Goal: Transaction & Acquisition: Book appointment/travel/reservation

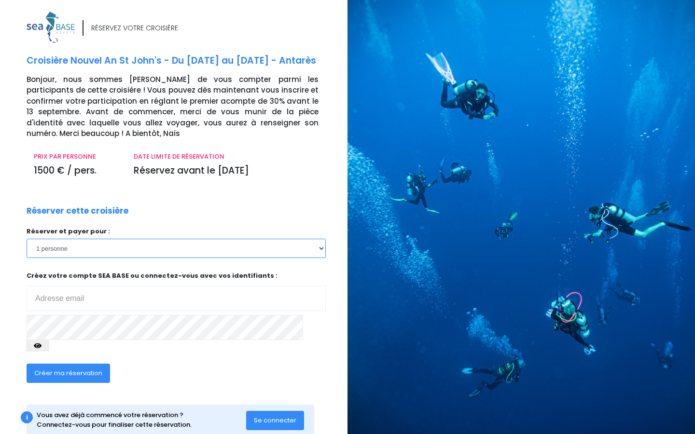
select select "2"
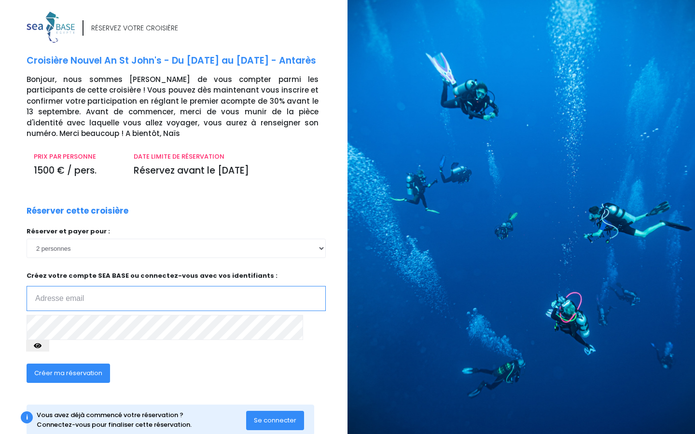
click at [237, 287] on input "email" at bounding box center [176, 298] width 299 height 25
click at [270, 359] on div "Réserver cette croisière Réserver et payer pour : 1 personne 2 personnes Votre …" at bounding box center [176, 300] width 314 height 190
click at [198, 290] on input "email" at bounding box center [176, 298] width 299 height 25
click at [85, 369] on span "Créer ma réservation" at bounding box center [68, 373] width 68 height 9
type input "delmelucas@gmail.com"
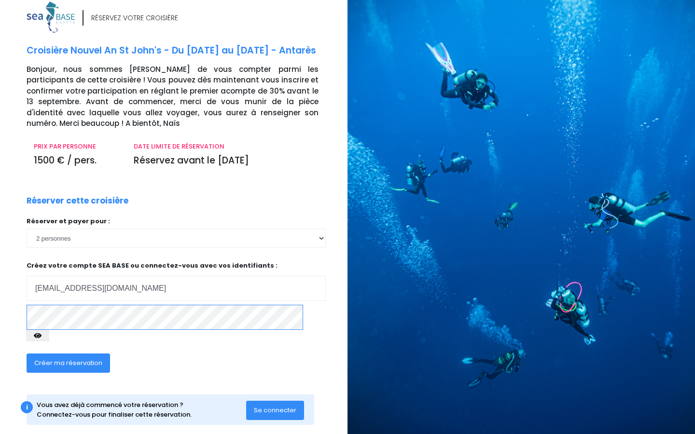
scroll to position [10, 0]
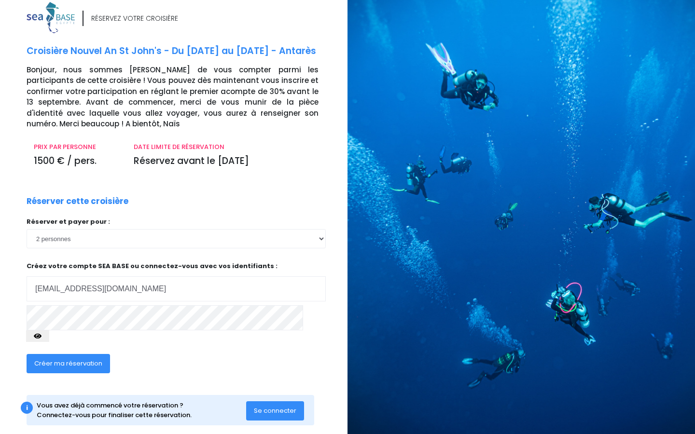
click at [41, 336] on icon "button" at bounding box center [38, 336] width 8 height 0
click at [0, 313] on div "RÉSERVEZ VOTRE CROISIÈRE Croisière Nouvel An St John's - Du 27/12/25 au 03/01/2…" at bounding box center [170, 223] width 355 height 443
click at [79, 359] on span "Créer ma réservation" at bounding box center [68, 363] width 68 height 9
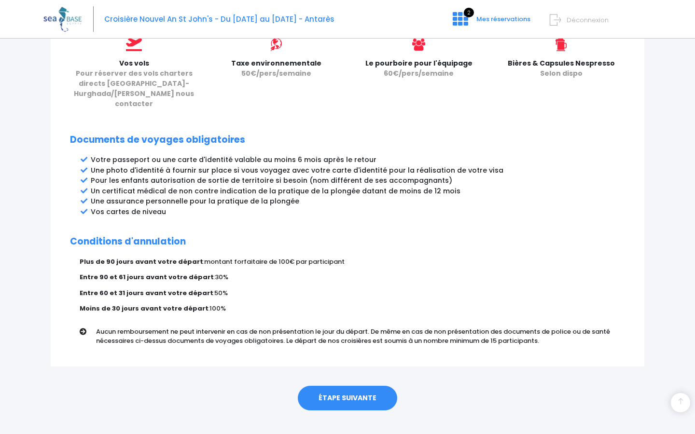
scroll to position [443, 0]
click at [358, 386] on link "ÉTAPE SUIVANTE" at bounding box center [347, 398] width 99 height 25
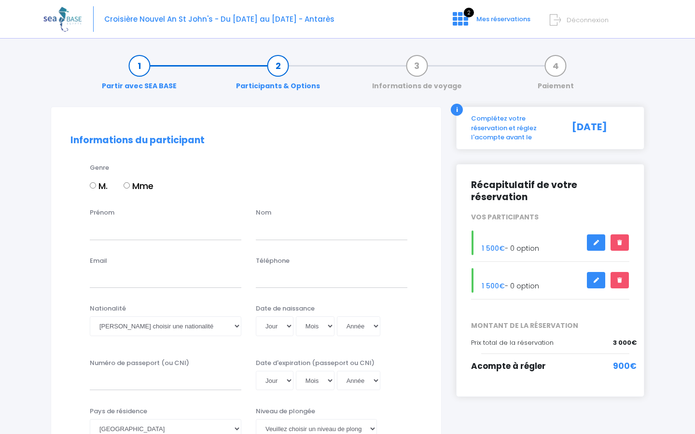
click at [94, 184] on input "M." at bounding box center [93, 185] width 6 height 6
radio input "true"
type input "[PERSON_NAME]"
type input "d"
type input "Delmé"
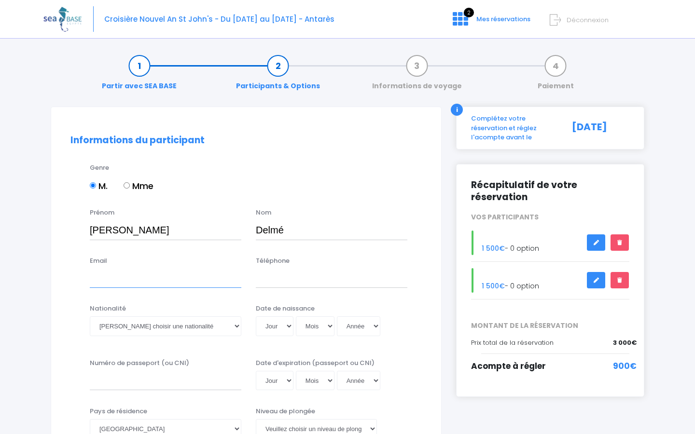
click at [169, 280] on input "Email" at bounding box center [165, 278] width 151 height 19
type input "delmelucas@gmail.com"
type input "0786499543"
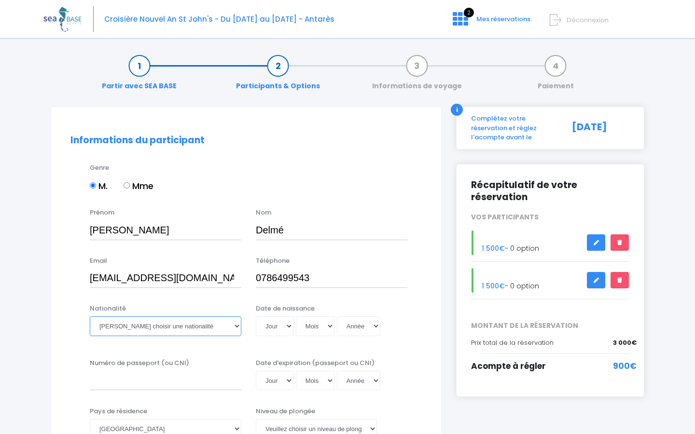
select select "Française"
select select "21"
select select "12"
select select "1999"
type input "1999-12-21"
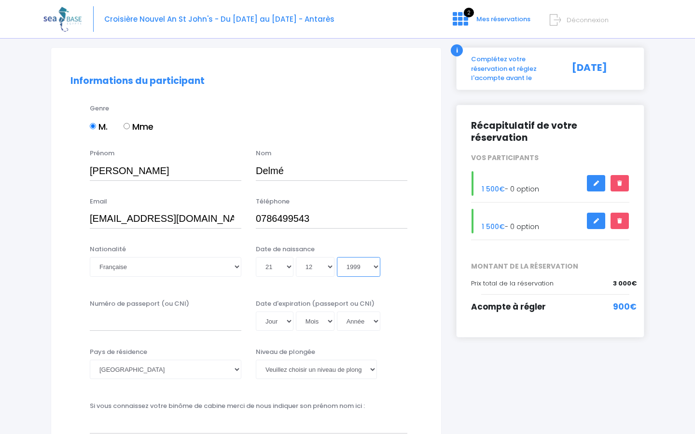
scroll to position [80, 0]
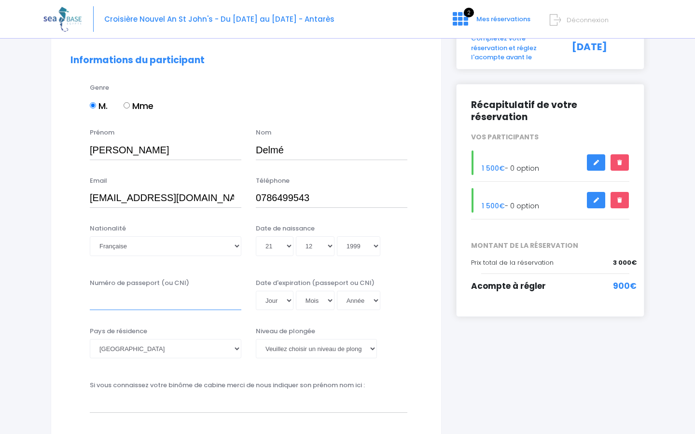
click at [152, 302] on input "Numéro de passeport (ou CNI)" at bounding box center [165, 300] width 151 height 19
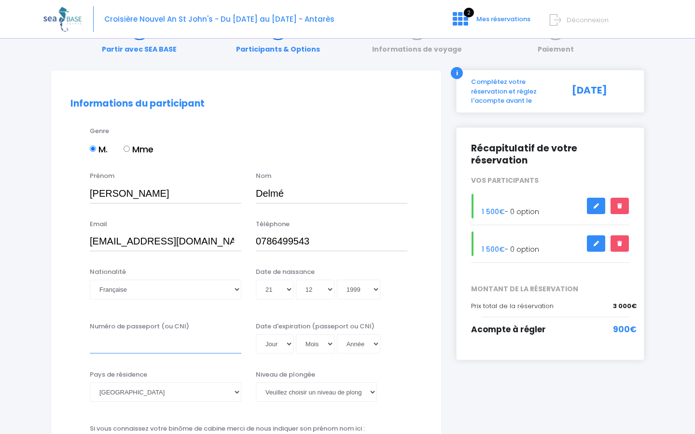
scroll to position [38, 0]
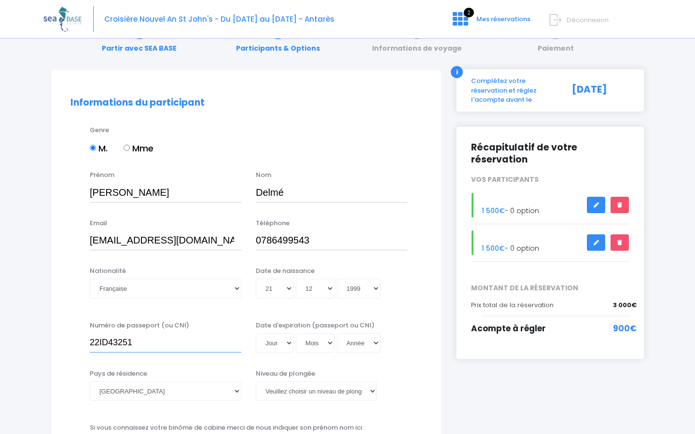
type input "22ID43251"
select select "21"
select select "11"
select select "2032"
type input "2032-11-21"
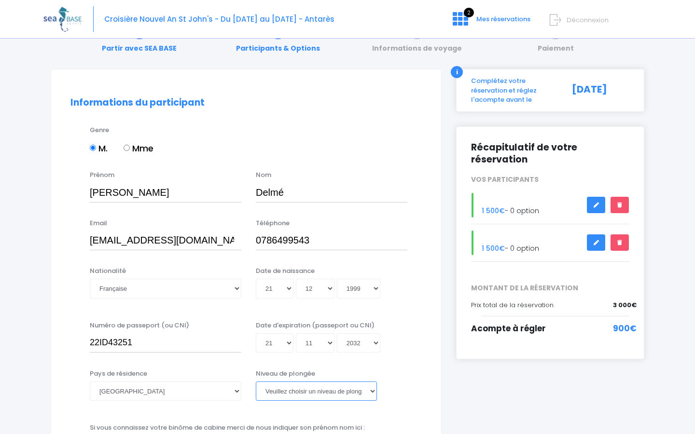
select select "PADI Advanced OW diver"
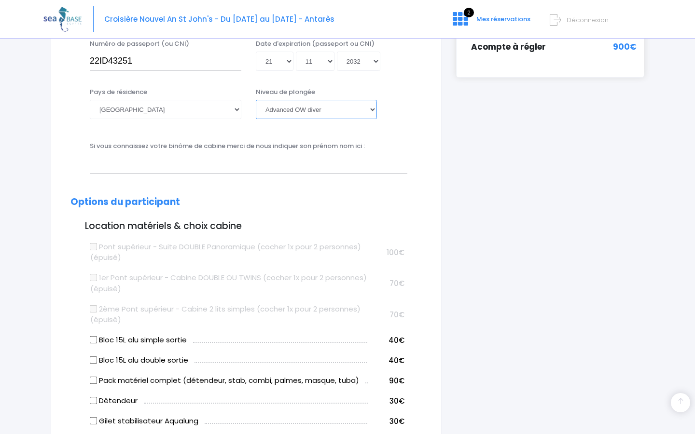
scroll to position [322, 0]
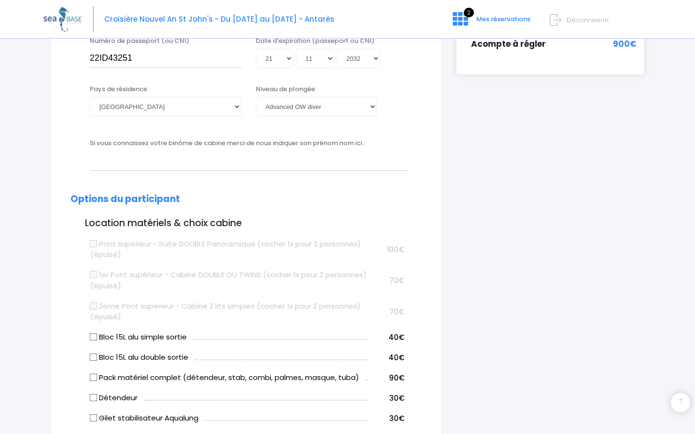
click at [94, 333] on input "Bloc 15L alu simple sortie" at bounding box center [94, 337] width 8 height 8
checkbox input "true"
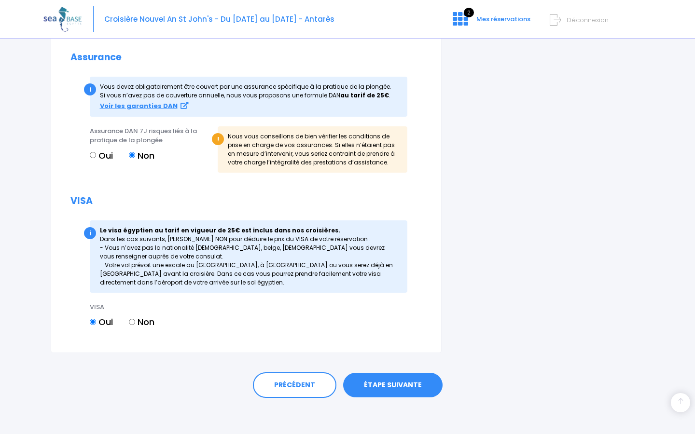
scroll to position [1010, 0]
click at [378, 383] on link "ÉTAPE SUIVANTE" at bounding box center [392, 386] width 99 height 25
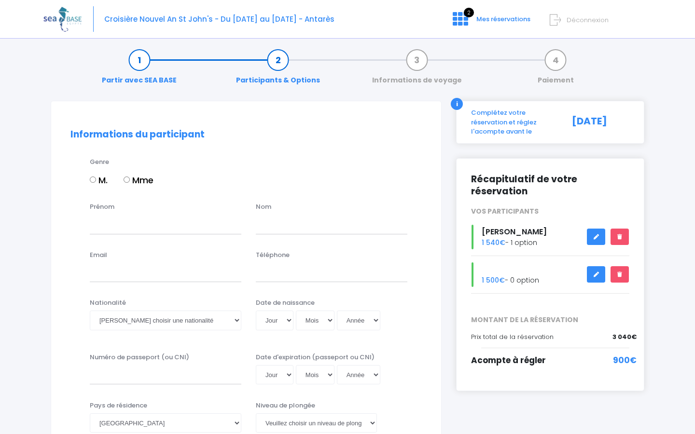
scroll to position [9, 0]
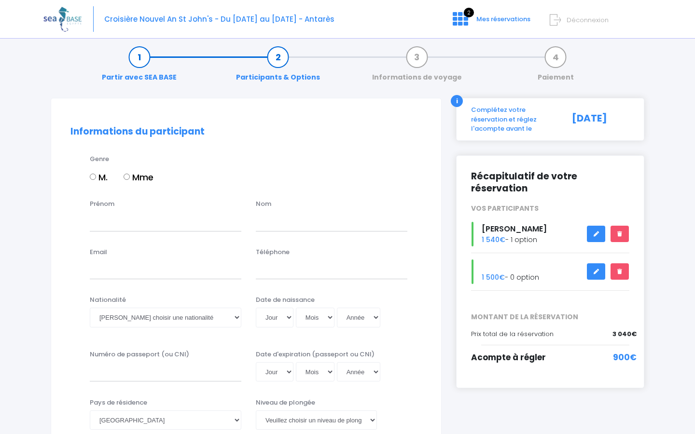
click at [127, 176] on input "Mme" at bounding box center [126, 177] width 6 height 6
radio input "true"
type input "Sophie"
type input "Bertin"
click at [149, 265] on input "Email" at bounding box center [165, 269] width 151 height 19
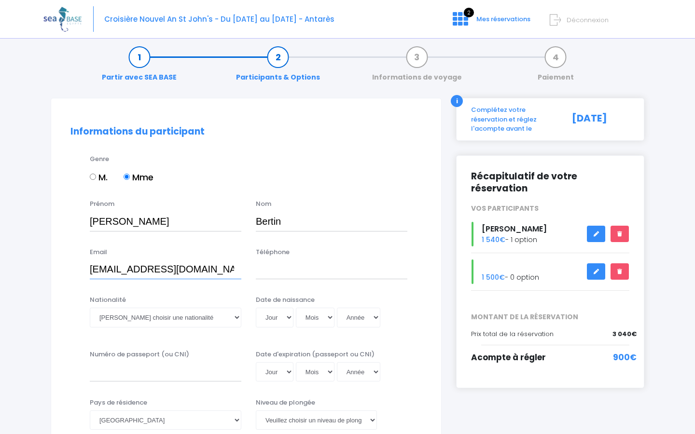
type input "delmelucas@gmail.com"
type input "0786499543"
select select "Française"
select select "22"
select select "05"
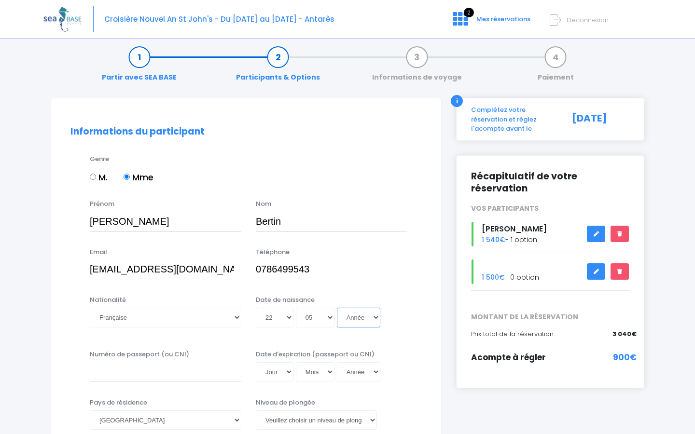
select select "1986"
type input "1986-05-22"
select select "1996"
type input "1996-05-22"
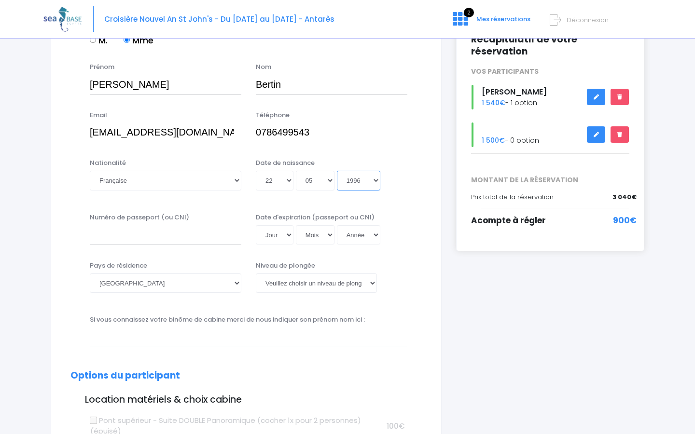
scroll to position [158, 0]
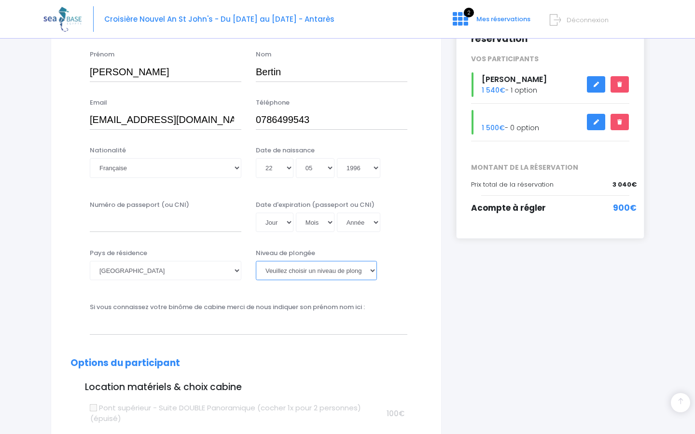
select select "PADI Open Water diver"
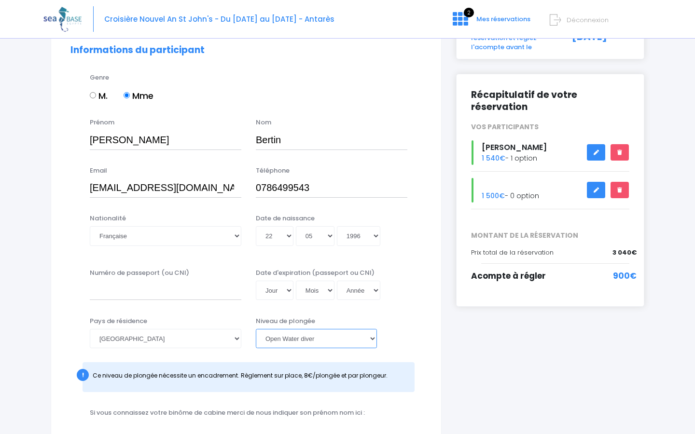
scroll to position [93, 0]
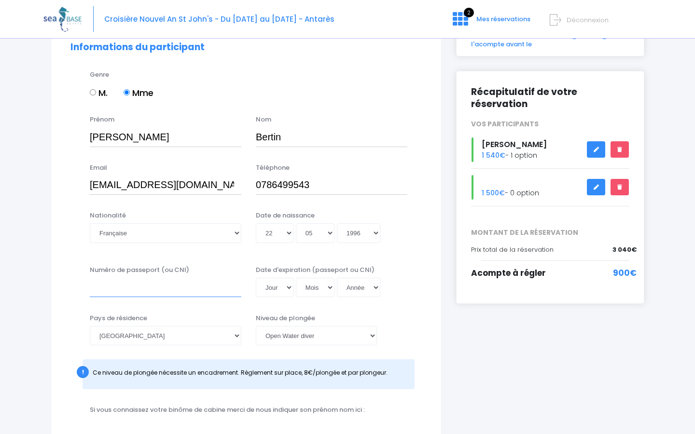
click at [202, 288] on input "Numéro de passeport (ou CNI)" at bounding box center [165, 287] width 151 height 19
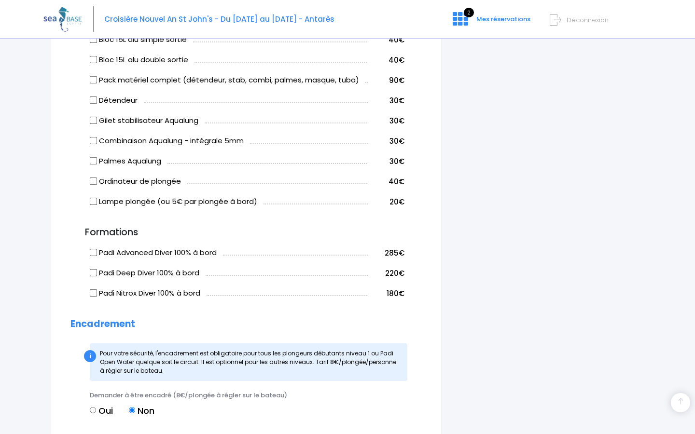
scroll to position [652, 0]
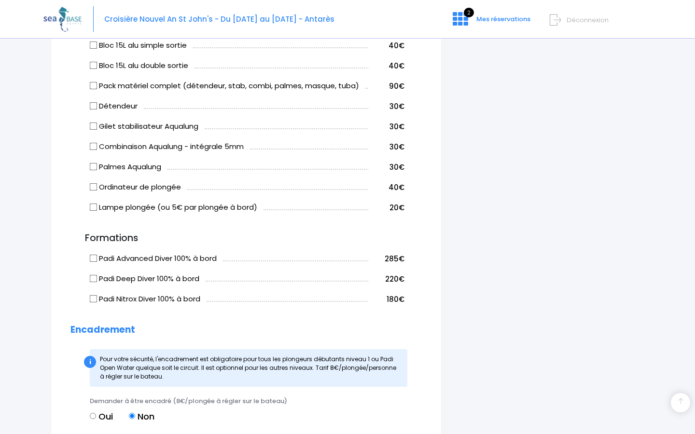
type input "18FI"
click at [89, 254] on td "Padi Advanced Diver 100% à bord" at bounding box center [228, 257] width 280 height 20
click at [92, 258] on input "Padi Advanced Diver 100% à bord" at bounding box center [94, 259] width 8 height 8
checkbox input "true"
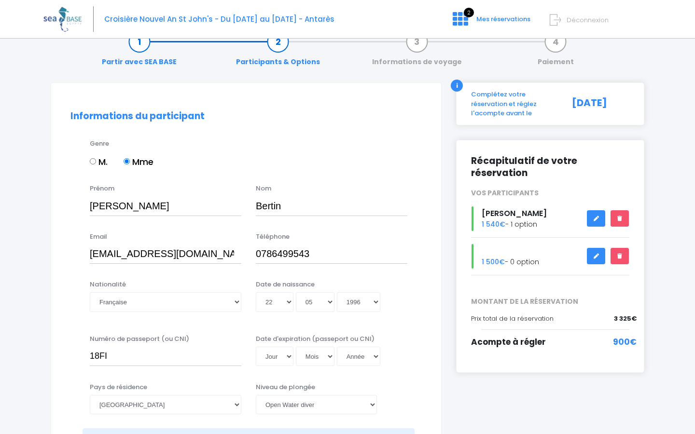
scroll to position [26, 0]
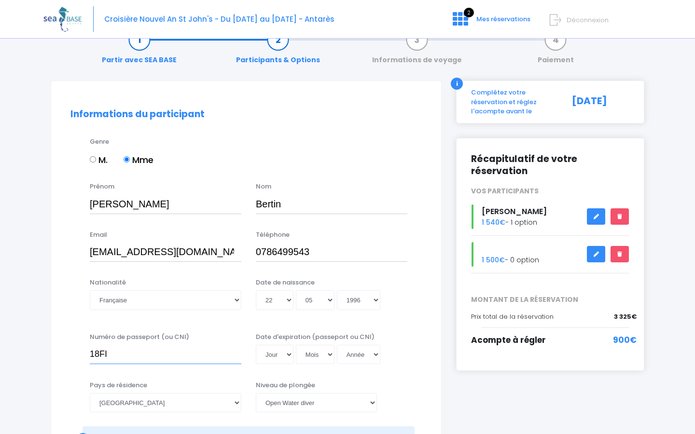
click at [173, 353] on input "18FI" at bounding box center [165, 354] width 151 height 19
type input "18FI41303"
select select "28"
select select "10"
select select "2028"
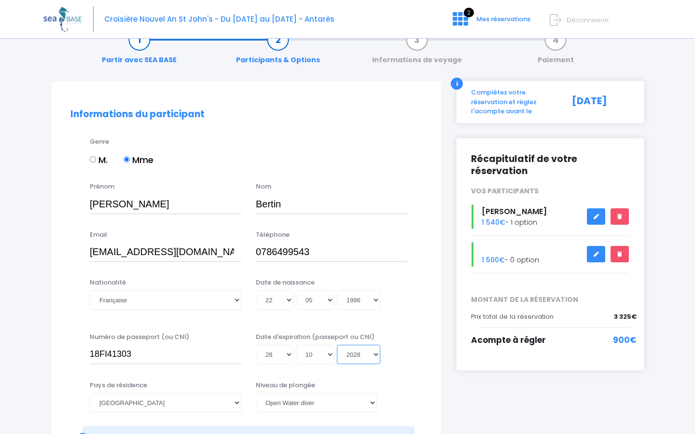
type input "2028-10-28"
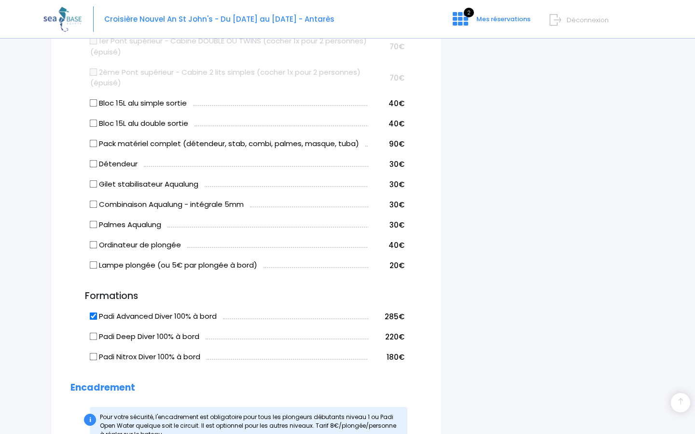
scroll to position [589, 0]
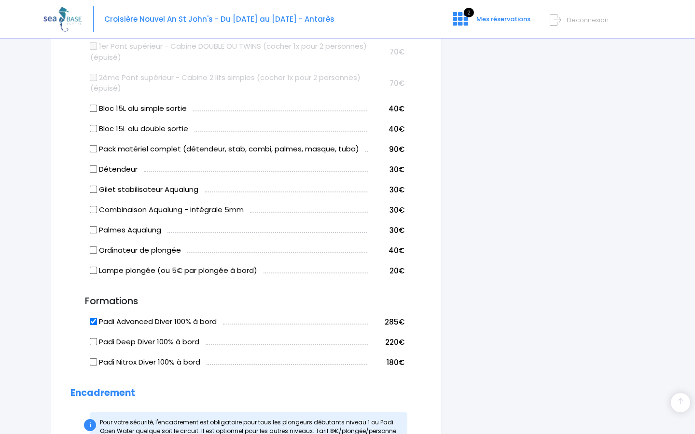
click at [93, 107] on input "Bloc 15L alu simple sortie" at bounding box center [94, 109] width 8 height 8
checkbox input "true"
click at [96, 146] on input "Pack matériel complet (détendeur, stab, combi, palmes, masque, tuba)" at bounding box center [94, 149] width 8 height 8
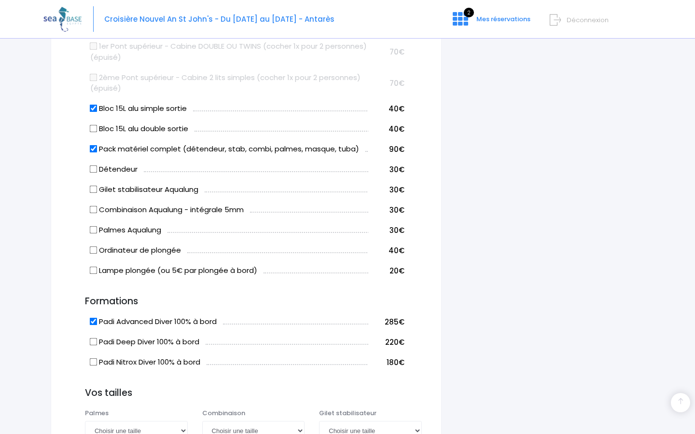
click at [95, 146] on input "Pack matériel complet (détendeur, stab, combi, palmes, masque, tuba)" at bounding box center [94, 149] width 8 height 8
checkbox input "false"
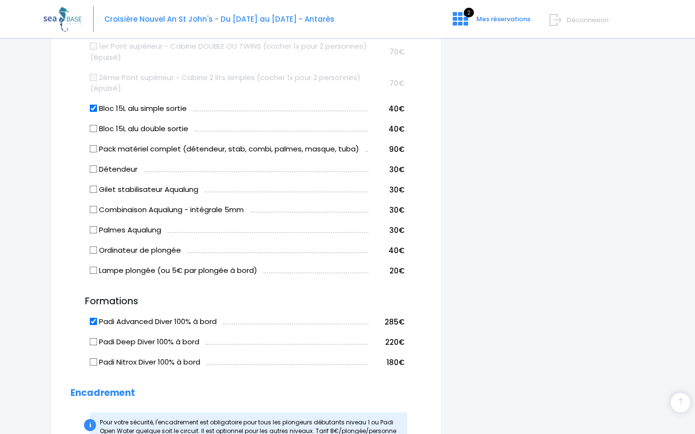
click at [94, 187] on input "Gilet stabilisateur Aqualung" at bounding box center [94, 190] width 8 height 8
checkbox input "true"
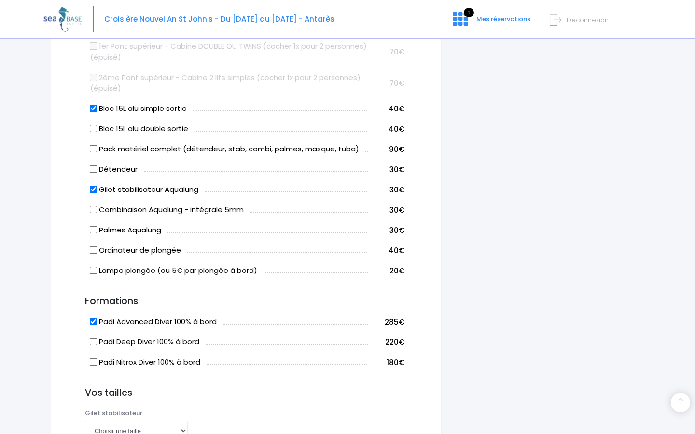
click at [92, 165] on input "Détendeur" at bounding box center [94, 169] width 8 height 8
checkbox input "true"
click at [93, 186] on input "Gilet stabilisateur Aqualung" at bounding box center [94, 190] width 8 height 8
checkbox input "false"
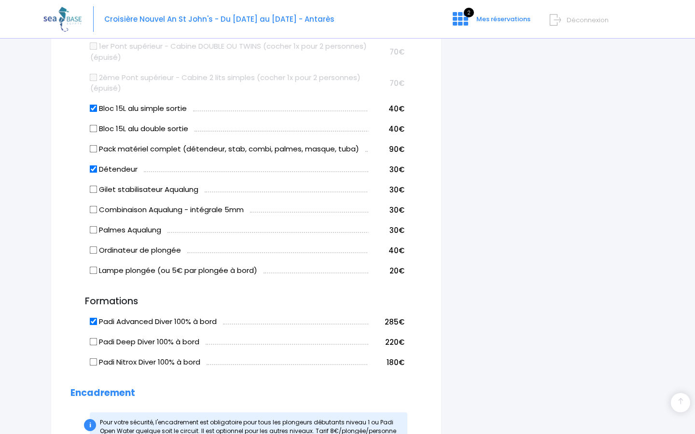
click at [93, 165] on input "Détendeur" at bounding box center [94, 169] width 8 height 8
checkbox input "false"
click at [96, 147] on input "Pack matériel complet (détendeur, stab, combi, palmes, masque, tuba)" at bounding box center [94, 149] width 8 height 8
checkbox input "true"
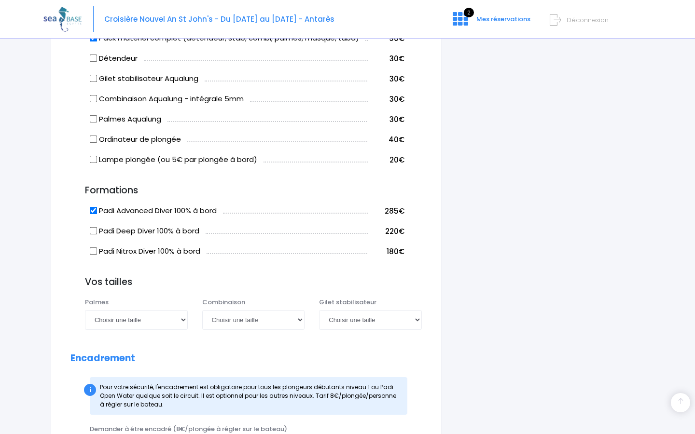
scroll to position [700, 0]
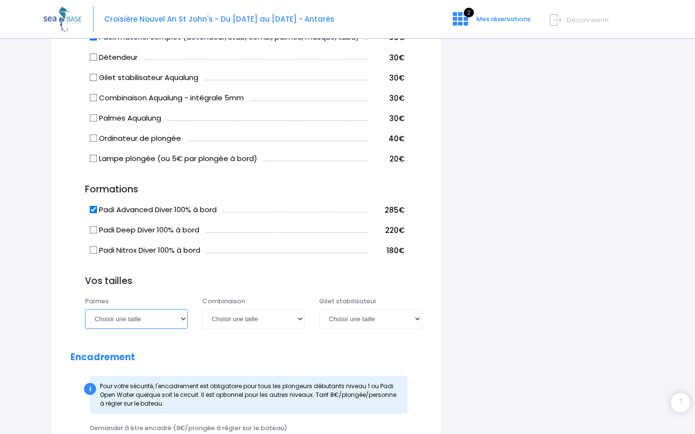
select select "38/39"
select select "S"
select select "XS"
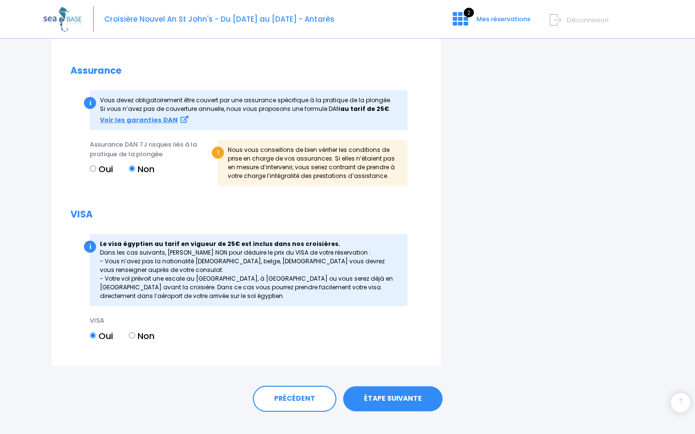
scroll to position [1123, 0]
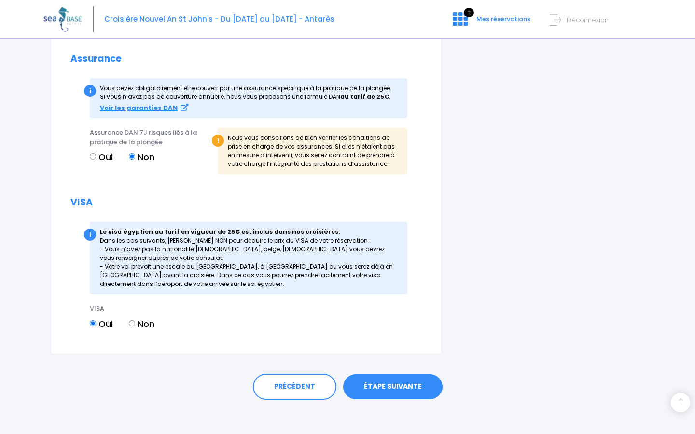
click at [382, 386] on link "ÉTAPE SUIVANTE" at bounding box center [392, 386] width 99 height 25
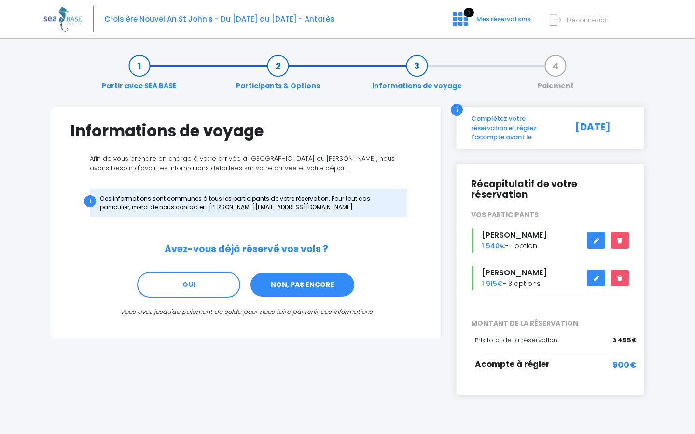
click at [284, 287] on link "NON, PAS ENCORE" at bounding box center [302, 285] width 106 height 26
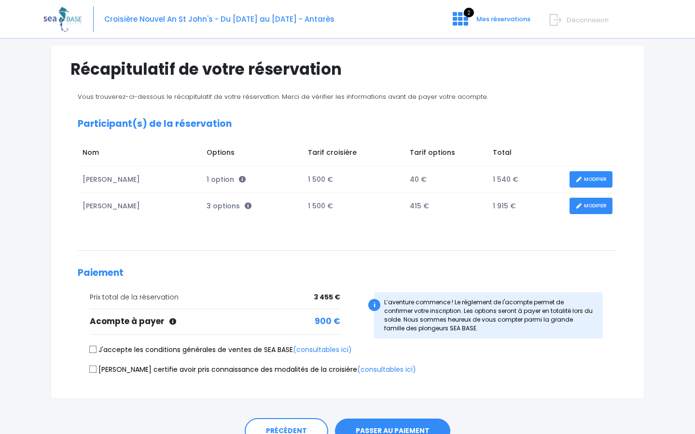
scroll to position [64, 0]
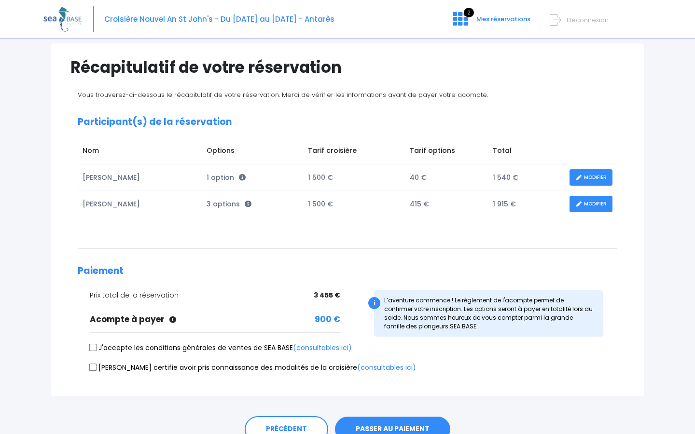
click at [92, 344] on input "J'accepte les conditions générales de ventes de SEA BASE (consultables ici)" at bounding box center [93, 348] width 8 height 8
checkbox input "true"
click at [93, 365] on input "[PERSON_NAME] certifie avoir pris connaissance des modalités de la croisière (c…" at bounding box center [93, 367] width 8 height 8
checkbox input "true"
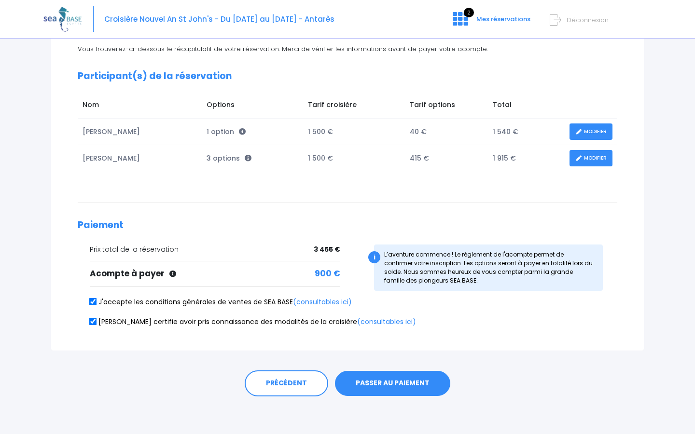
scroll to position [109, 0]
click at [399, 379] on button "PASSER AU PAIEMENT" at bounding box center [392, 383] width 115 height 25
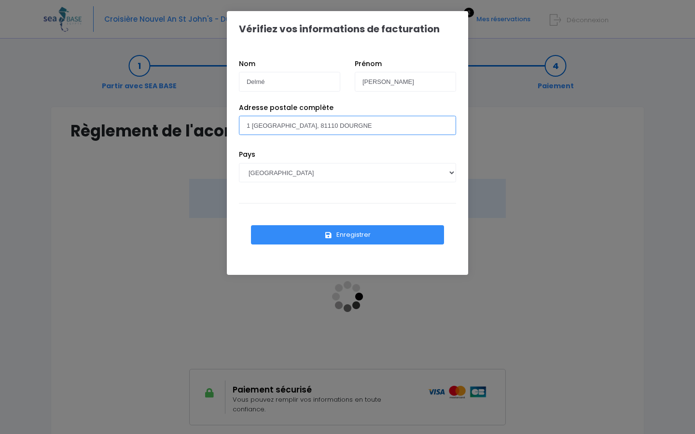
drag, startPoint x: 399, startPoint y: 126, endPoint x: 128, endPoint y: 102, distance: 271.7
type input "[STREET_ADDRESS]"
click at [357, 238] on button "Enregistrer" at bounding box center [347, 234] width 193 height 19
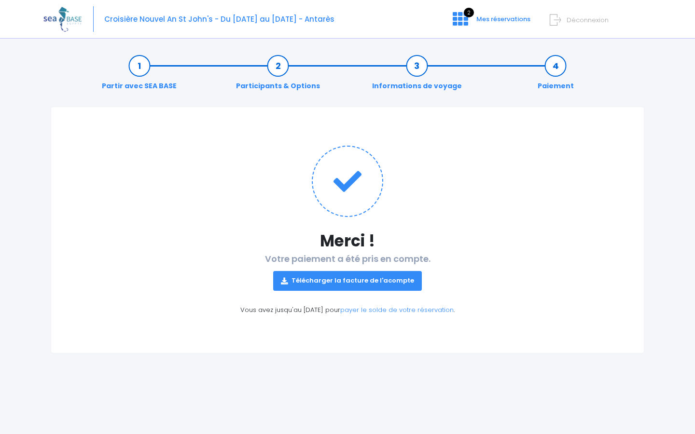
click at [360, 285] on link "Télécharger la facture de l'acompte" at bounding box center [347, 280] width 149 height 19
